Goal: Information Seeking & Learning: Learn about a topic

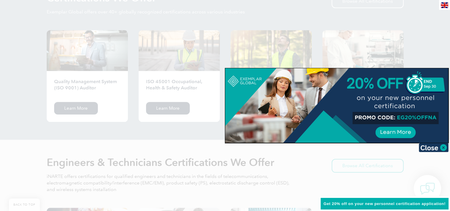
scroll to position [625, 0]
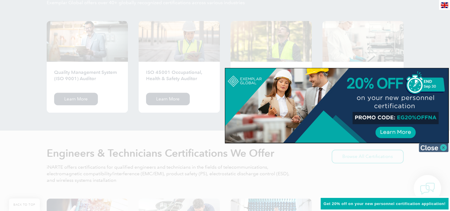
click at [434, 148] on img at bounding box center [434, 147] width 30 height 9
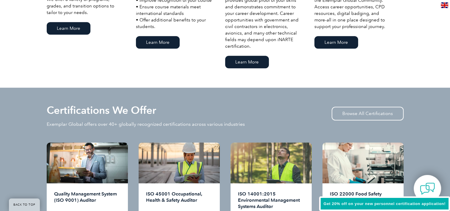
scroll to position [536, 0]
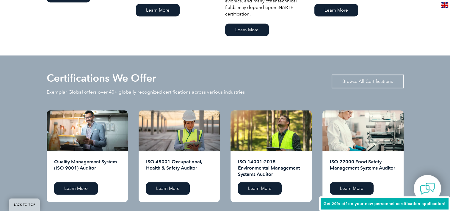
click at [351, 82] on link "Browse All Certifications" at bounding box center [368, 81] width 72 height 14
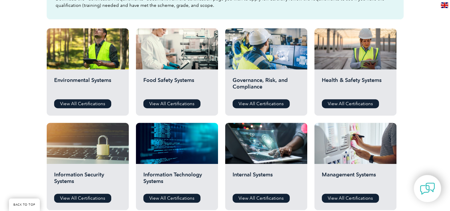
scroll to position [208, 0]
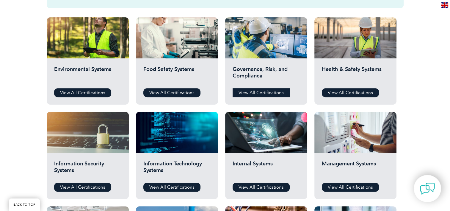
click at [259, 92] on link "View All Certifications" at bounding box center [261, 92] width 57 height 9
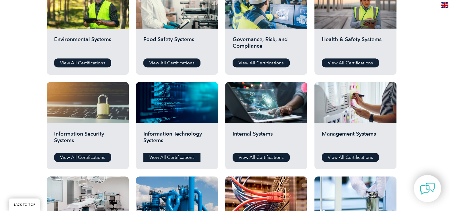
scroll to position [268, 0]
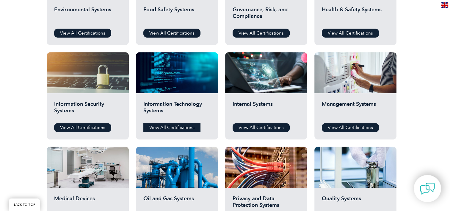
click at [158, 129] on link "View All Certifications" at bounding box center [171, 127] width 57 height 9
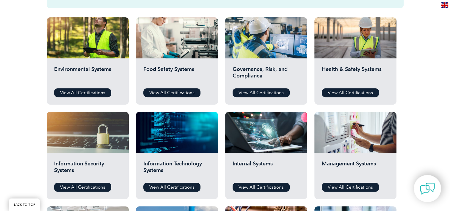
scroll to position [298, 0]
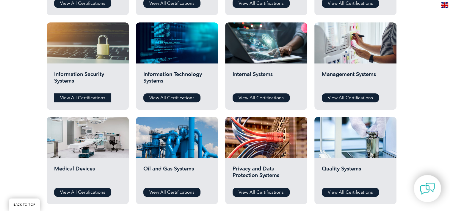
click at [74, 98] on link "View All Certifications" at bounding box center [82, 97] width 57 height 9
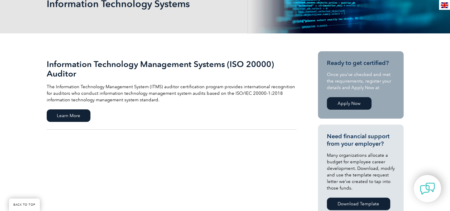
scroll to position [119, 0]
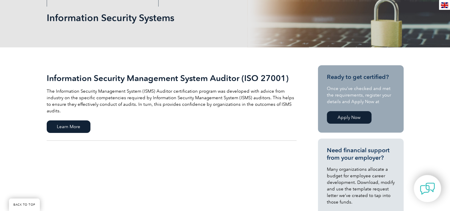
scroll to position [89, 0]
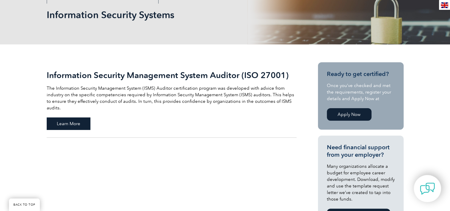
click at [79, 118] on span "Learn More" at bounding box center [69, 123] width 44 height 12
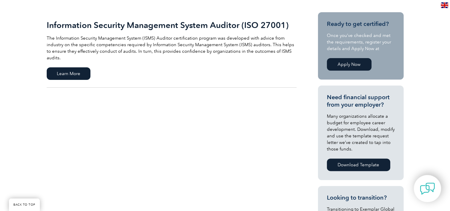
scroll to position [149, 0]
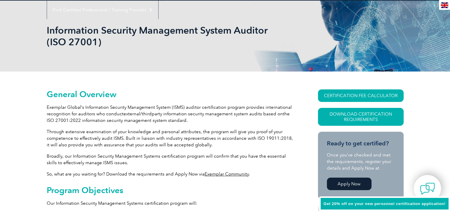
scroll to position [84, 0]
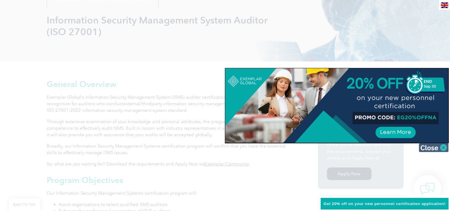
click at [442, 148] on img at bounding box center [434, 147] width 30 height 9
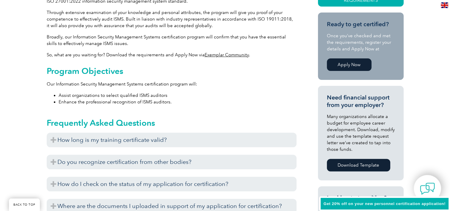
scroll to position [203, 0]
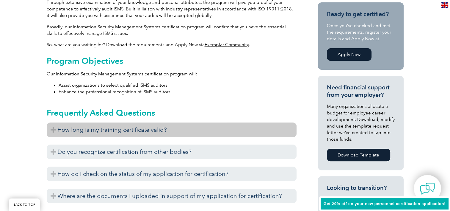
click at [237, 129] on h3 "How long is my training certificate valid?" at bounding box center [172, 129] width 250 height 15
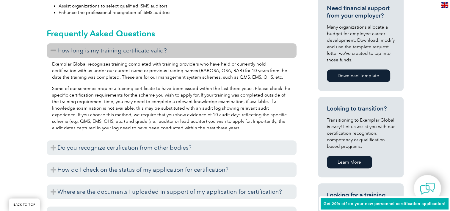
scroll to position [292, 0]
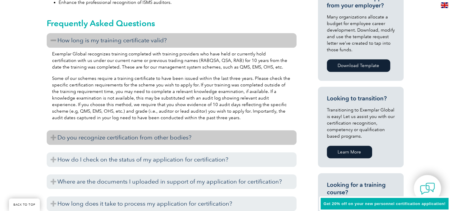
click at [231, 140] on h3 "Do you recognize certification from other bodies?" at bounding box center [172, 137] width 250 height 15
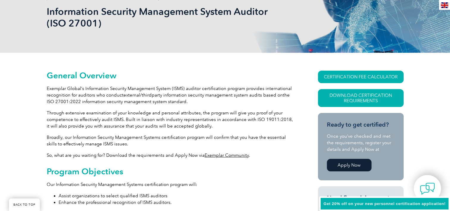
scroll to position [84, 0]
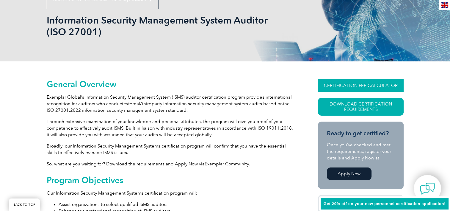
click at [364, 87] on link "CERTIFICATION FEE CALCULATOR" at bounding box center [361, 85] width 86 height 12
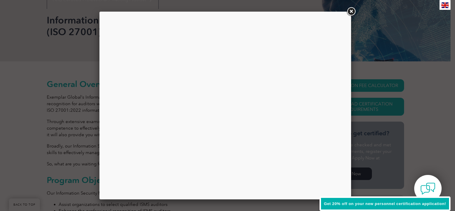
click at [351, 11] on link at bounding box center [350, 11] width 11 height 11
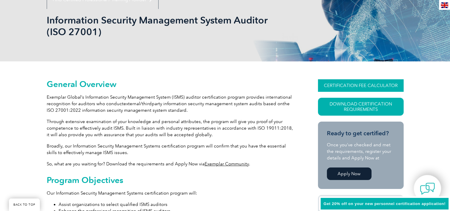
click at [355, 84] on link "CERTIFICATION FEE CALCULATOR" at bounding box center [361, 85] width 86 height 12
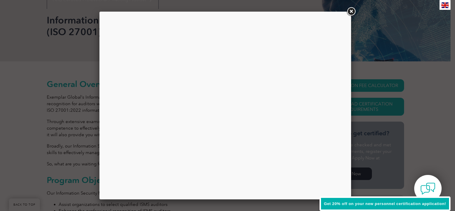
click at [351, 13] on link at bounding box center [350, 11] width 11 height 11
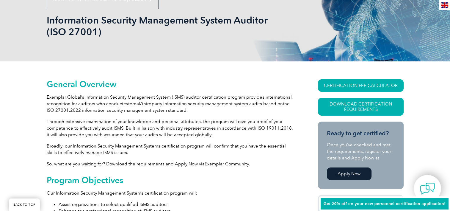
click at [444, 6] on img at bounding box center [444, 5] width 7 height 6
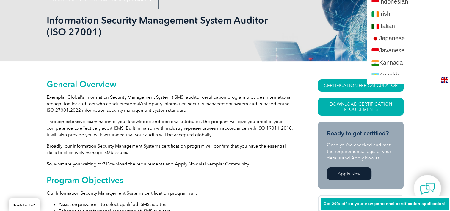
scroll to position [536, 0]
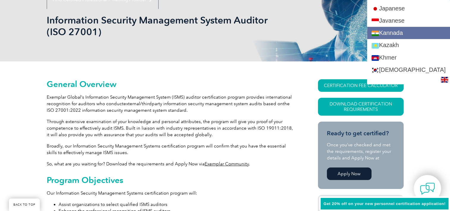
click at [419, 34] on link "Kannada" at bounding box center [408, 33] width 83 height 12
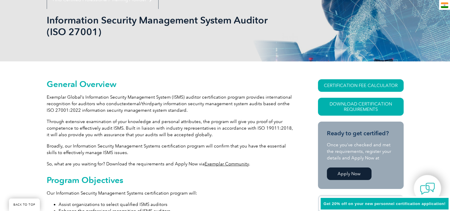
scroll to position [0, 0]
type input "ಹುಡುಕಿ Kannada"
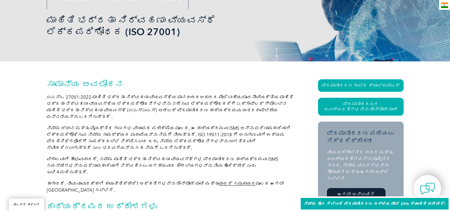
click at [446, 5] on img at bounding box center [444, 5] width 7 height 6
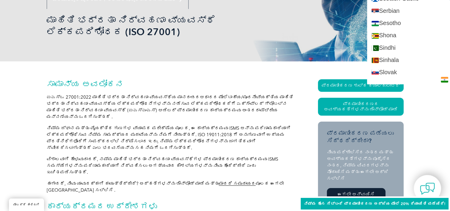
scroll to position [946, 0]
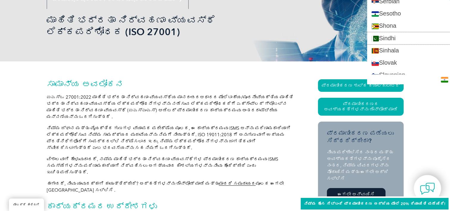
click at [412, 39] on link "Sindhi" at bounding box center [408, 38] width 83 height 12
type input "Search"
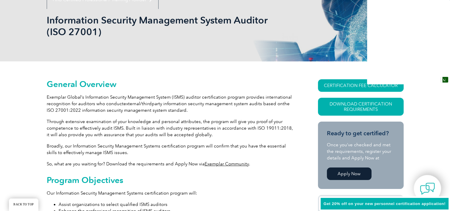
scroll to position [65, 0]
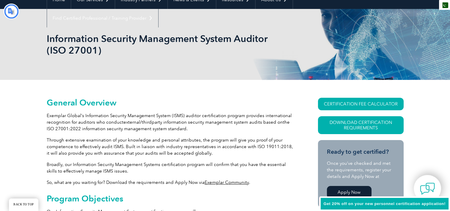
type input "ڳولا"
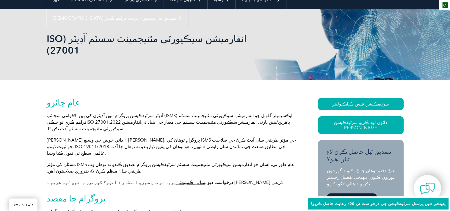
click at [445, 6] on img at bounding box center [444, 5] width 7 height 6
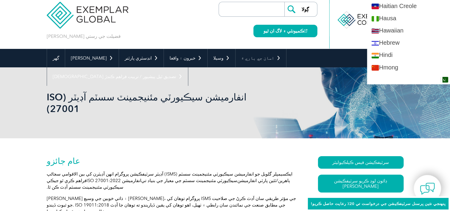
scroll to position [399, 0]
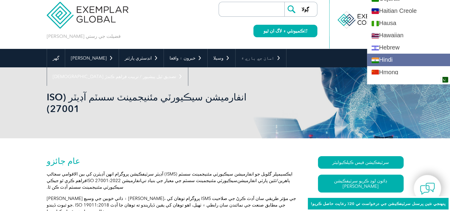
click at [399, 57] on link "Hindi" at bounding box center [408, 60] width 83 height 12
type input "Search"
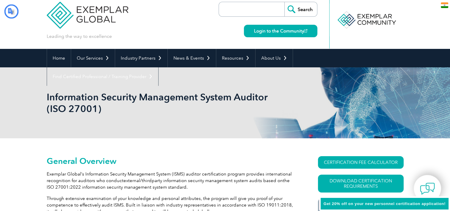
type input "खोज"
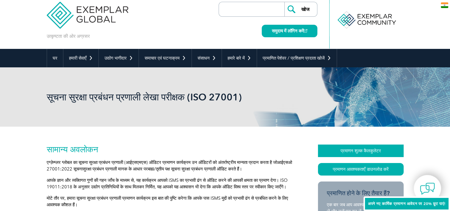
click at [363, 153] on font "प्रमाणन शुल्क कैलकुलेटर" at bounding box center [361, 150] width 40 height 5
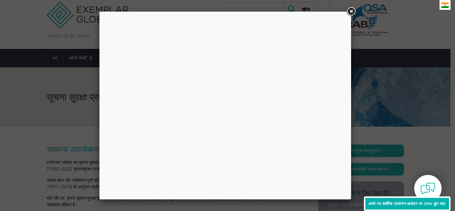
click at [352, 10] on link at bounding box center [350, 11] width 11 height 11
